Goal: Task Accomplishment & Management: Complete application form

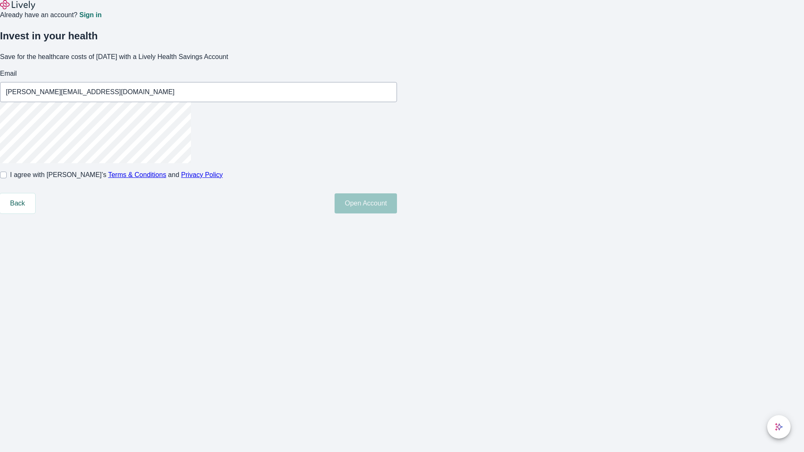
click at [7, 178] on input "I agree with Lively’s Terms & Conditions and Privacy Policy" at bounding box center [3, 175] width 7 height 7
checkbox input "true"
click at [397, 214] on button "Open Account" at bounding box center [366, 204] width 62 height 20
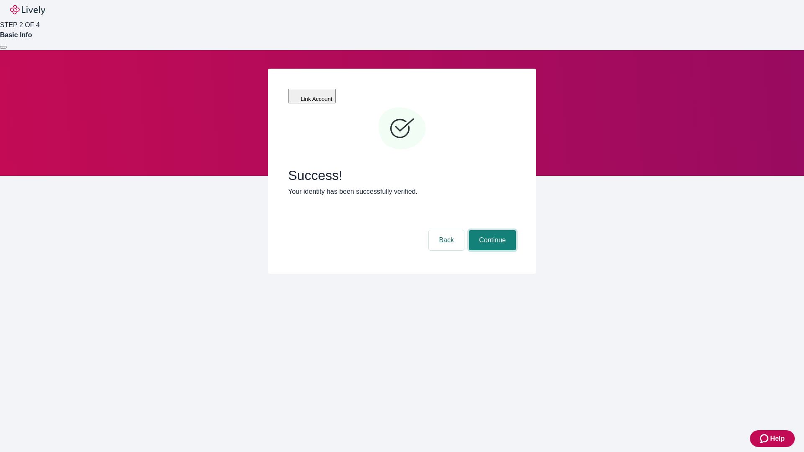
click at [491, 230] on button "Continue" at bounding box center [492, 240] width 47 height 20
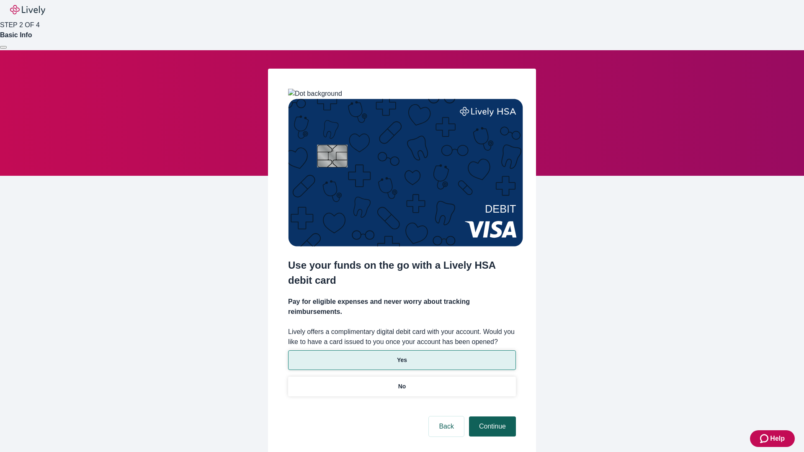
click at [402, 382] on p "No" at bounding box center [402, 386] width 8 height 9
click at [491, 417] on button "Continue" at bounding box center [492, 427] width 47 height 20
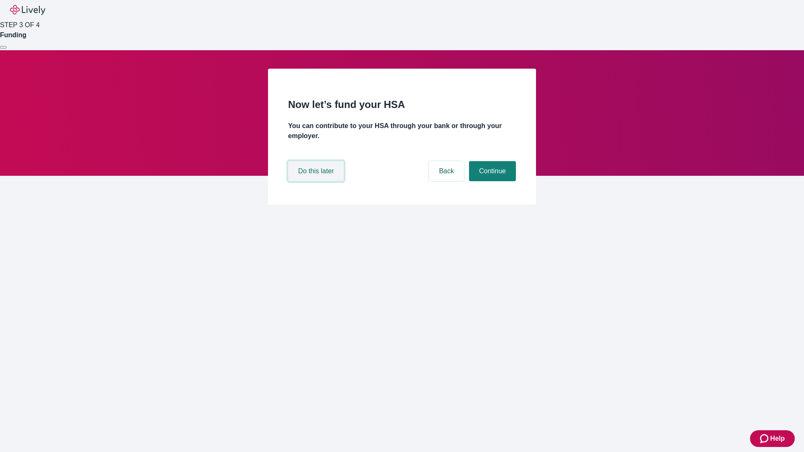
click at [317, 181] on button "Do this later" at bounding box center [316, 171] width 56 height 20
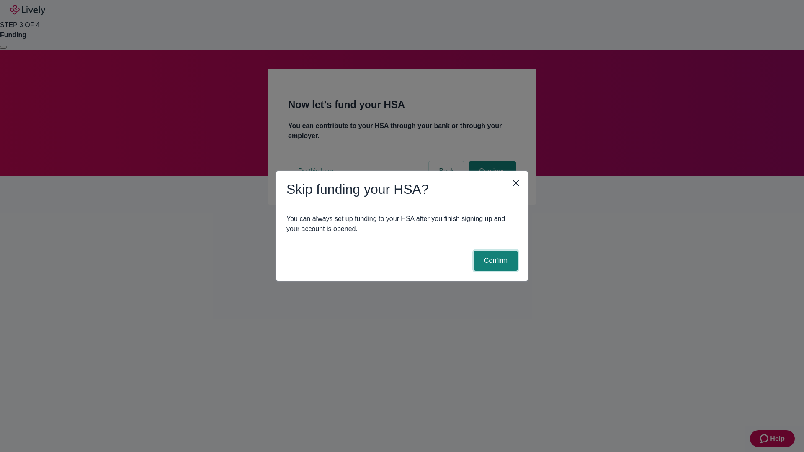
click at [495, 261] on button "Confirm" at bounding box center [496, 261] width 44 height 20
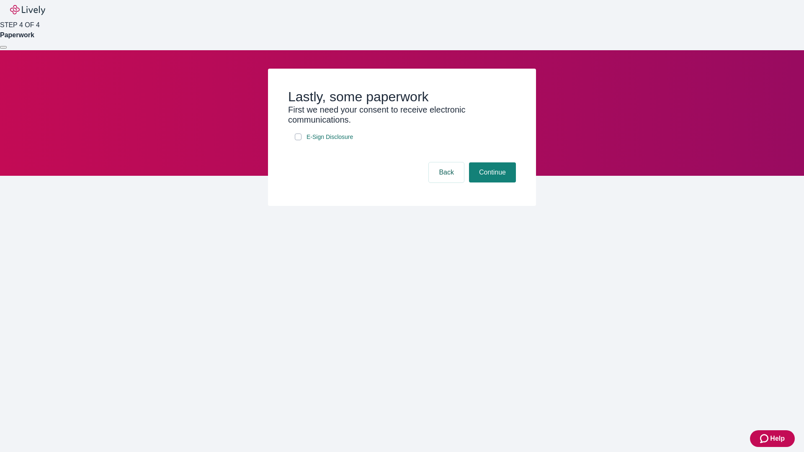
click at [298, 140] on input "E-Sign Disclosure" at bounding box center [298, 137] width 7 height 7
checkbox input "true"
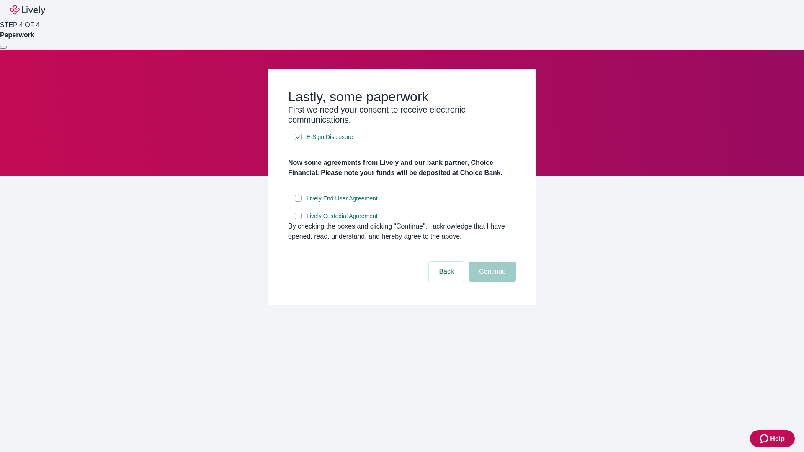
click at [298, 202] on input "Lively End User Agreement" at bounding box center [298, 198] width 7 height 7
checkbox input "true"
click at [298, 219] on input "Lively Custodial Agreement" at bounding box center [298, 216] width 7 height 7
checkbox input "true"
click at [491, 282] on button "Continue" at bounding box center [492, 272] width 47 height 20
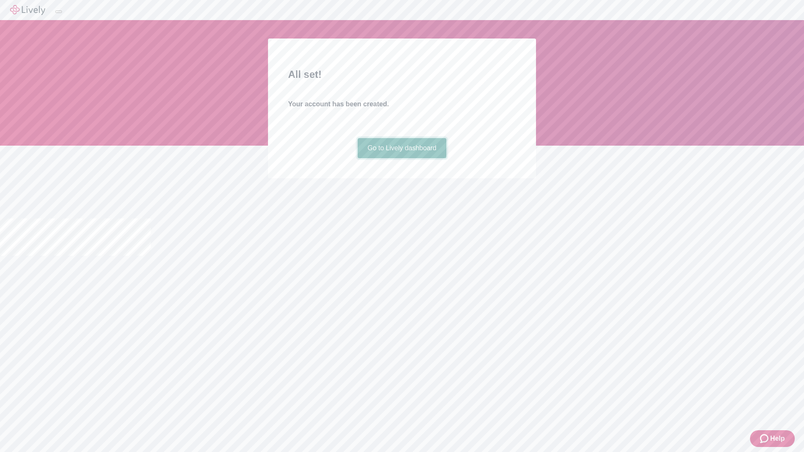
click at [402, 158] on link "Go to Lively dashboard" at bounding box center [402, 148] width 89 height 20
